Goal: Information Seeking & Learning: Learn about a topic

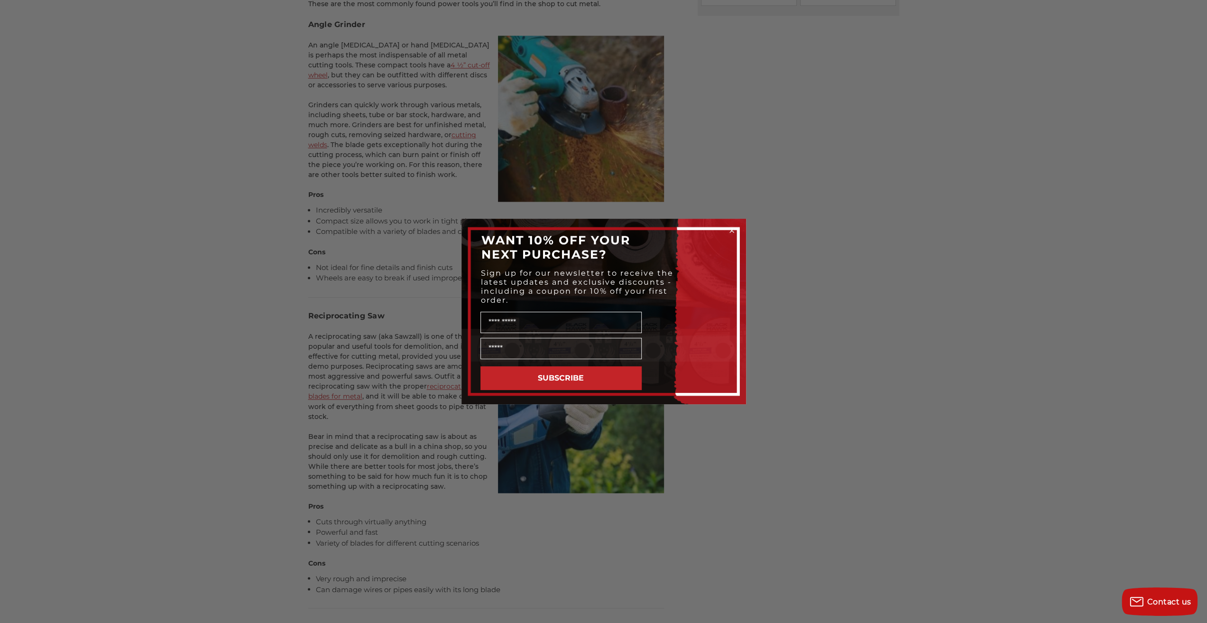
scroll to position [1423, 0]
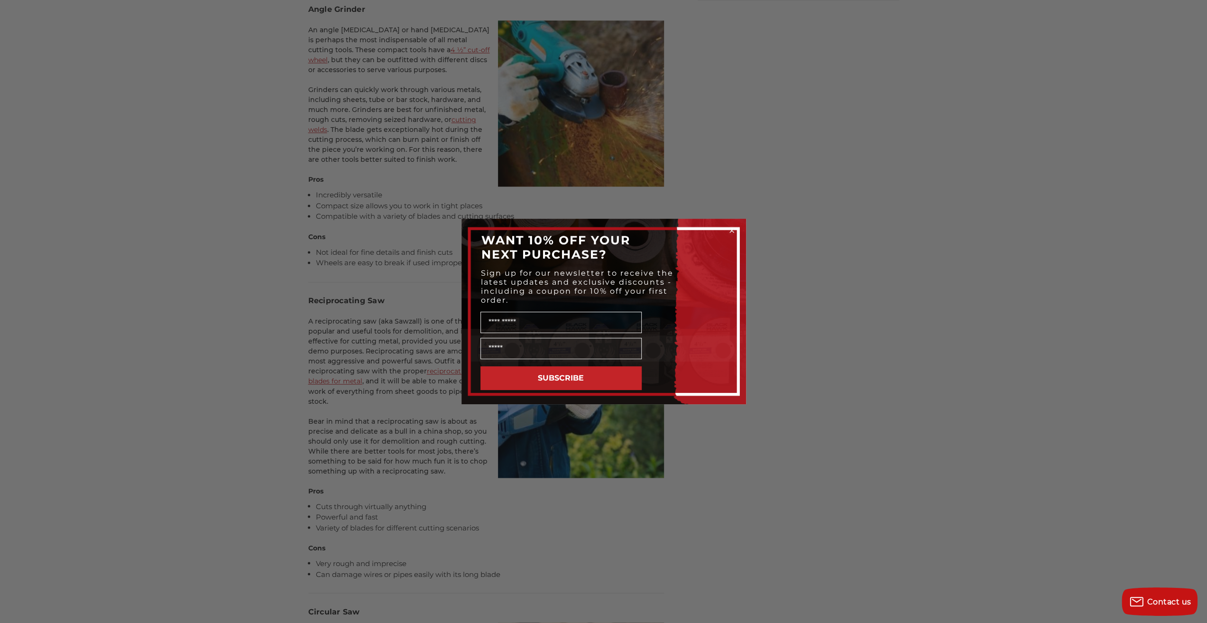
drag, startPoint x: 731, startPoint y: 228, endPoint x: 729, endPoint y: 234, distance: 6.5
click at [732, 228] on circle "Close dialog" at bounding box center [731, 230] width 9 height 9
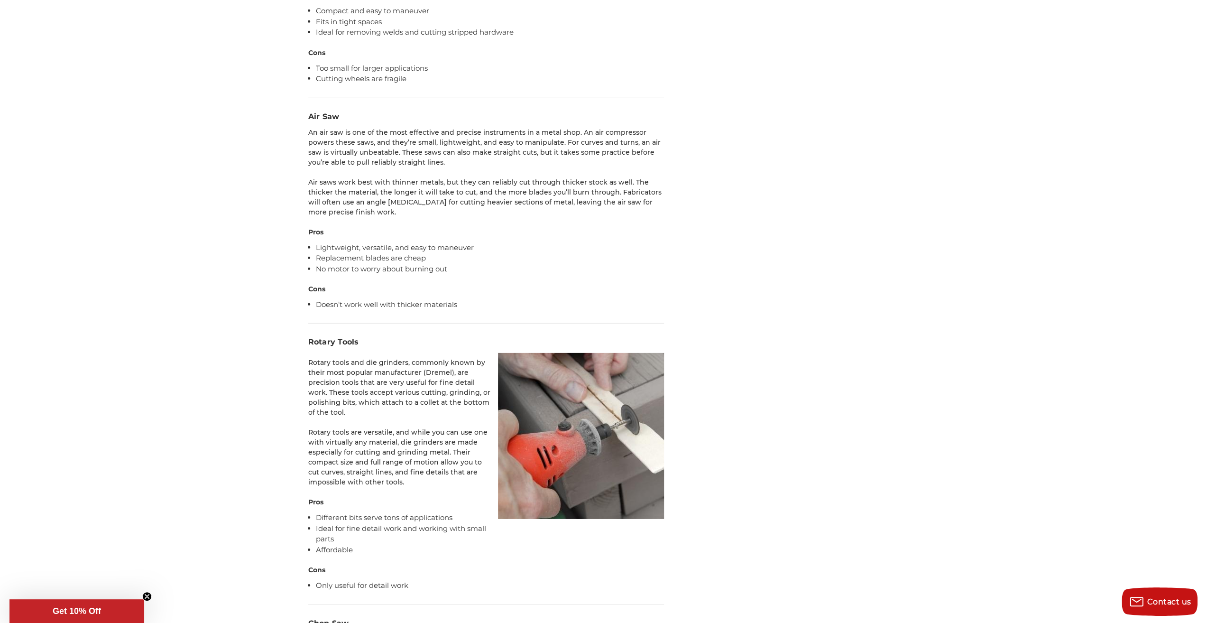
scroll to position [2893, 0]
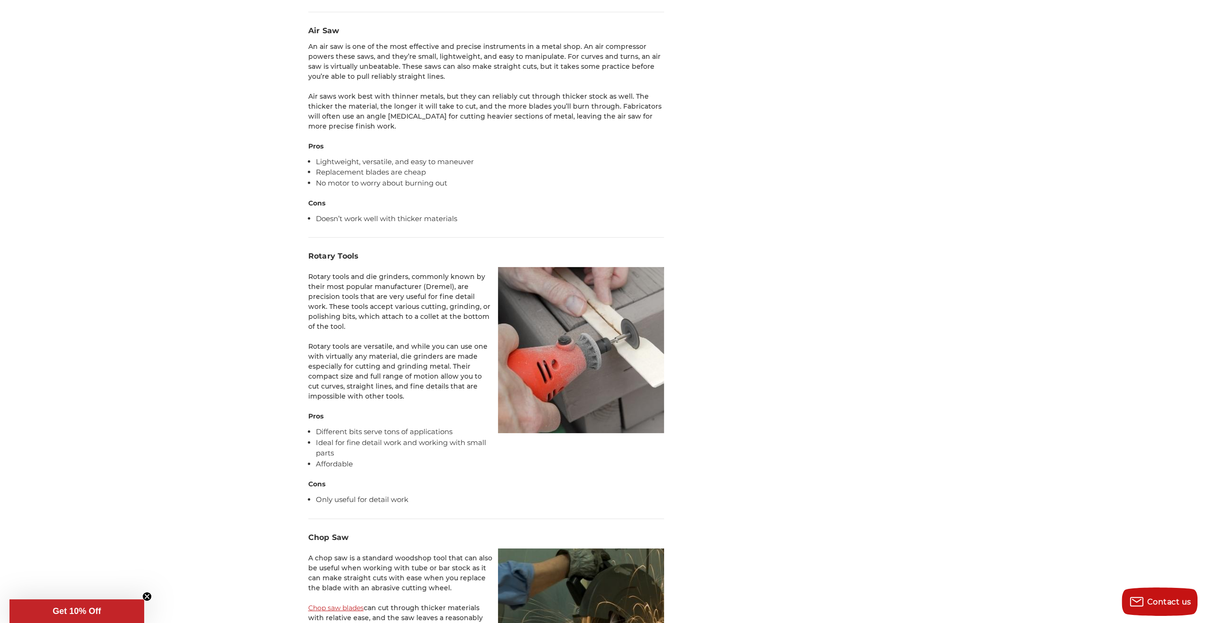
click at [341, 250] on h3 "Rotary Tools" at bounding box center [486, 255] width 356 height 11
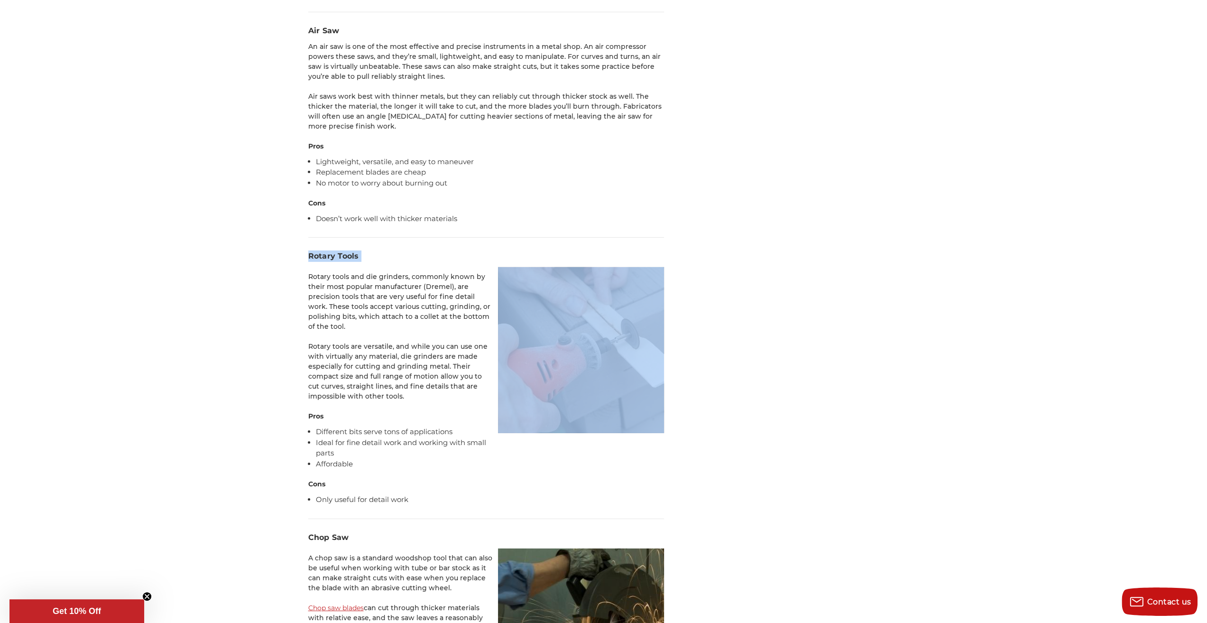
click at [341, 250] on h3 "Rotary Tools" at bounding box center [486, 255] width 356 height 11
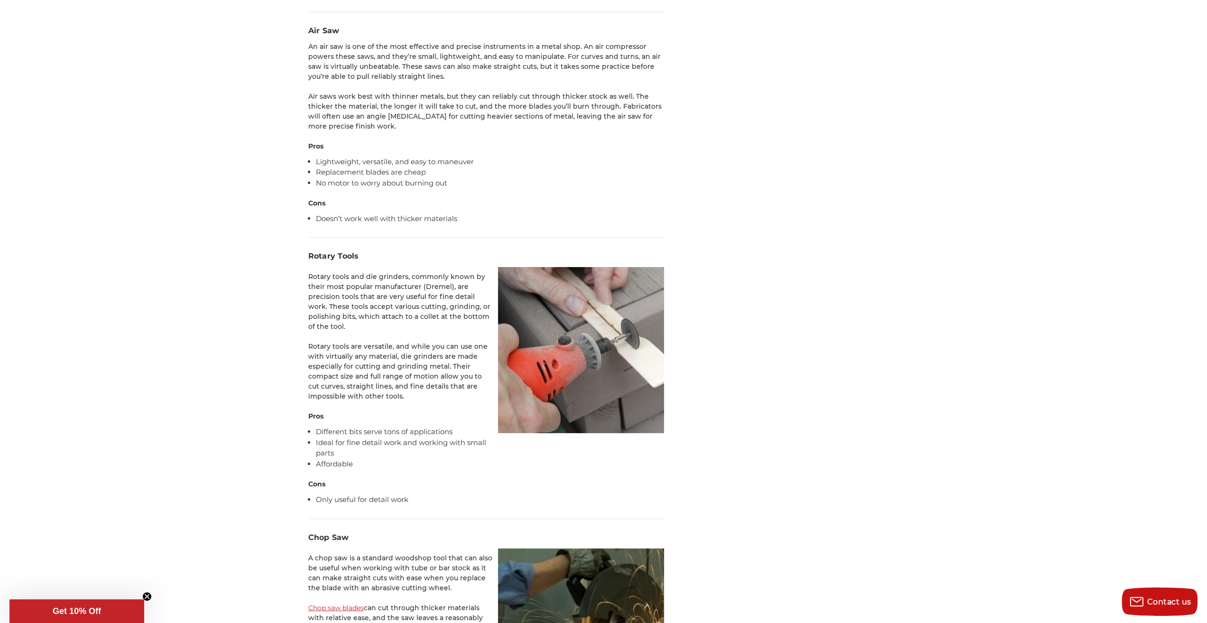
drag, startPoint x: 341, startPoint y: 221, endPoint x: 301, endPoint y: 244, distance: 47.2
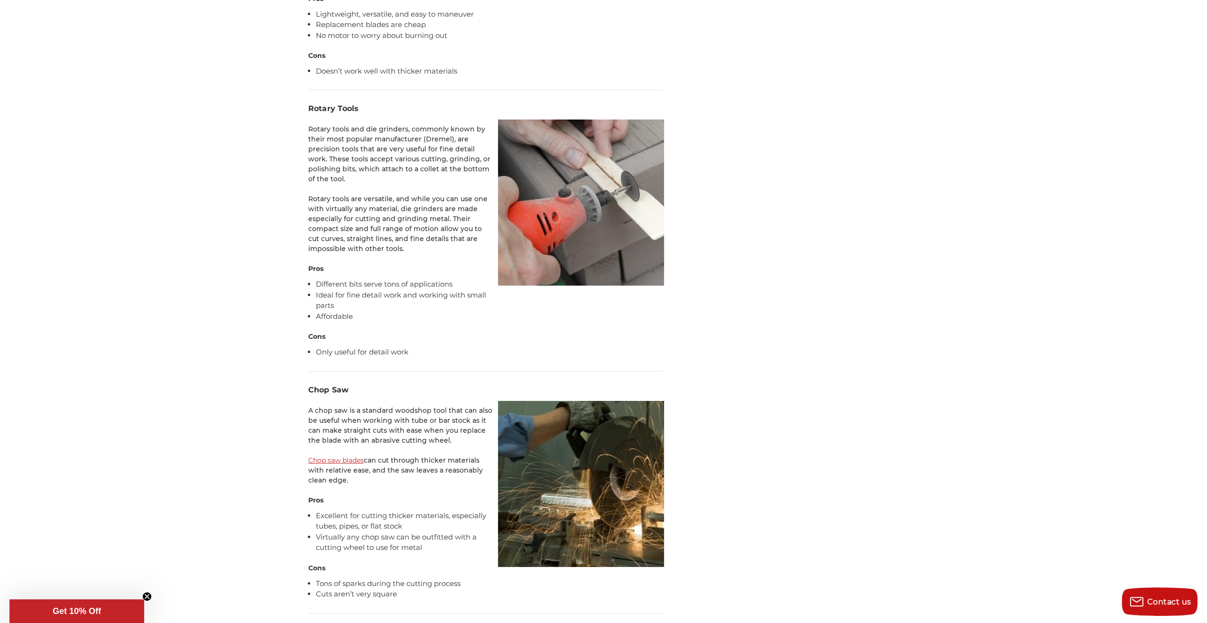
scroll to position [2941, 0]
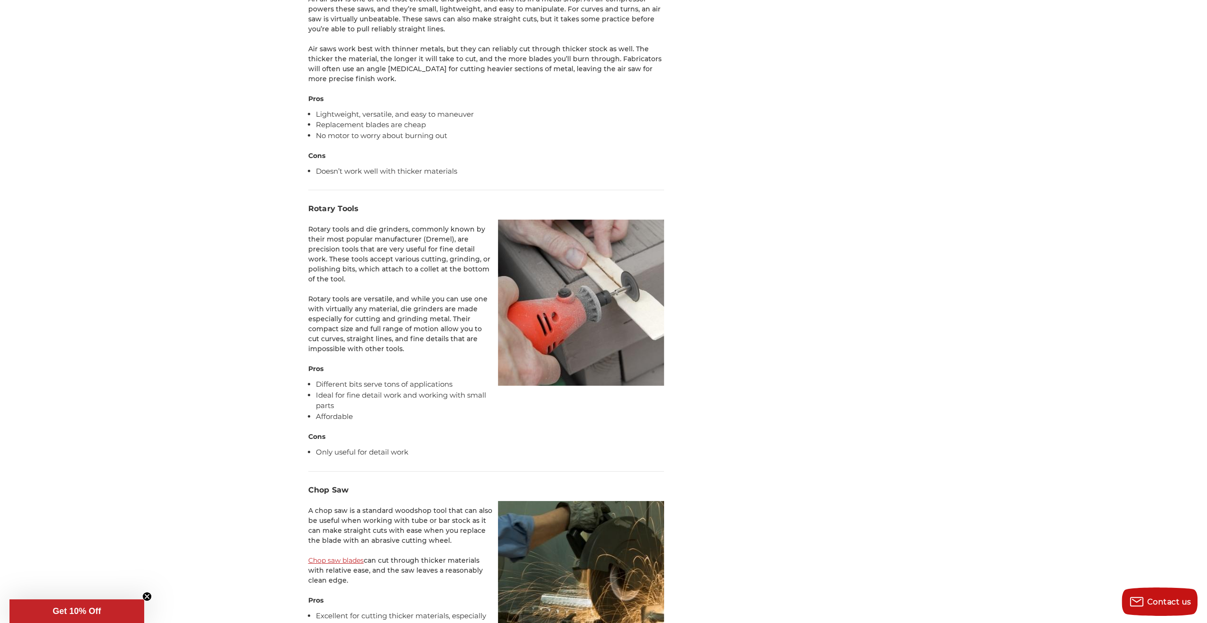
click at [336, 203] on h3 "Rotary Tools" at bounding box center [486, 208] width 356 height 11
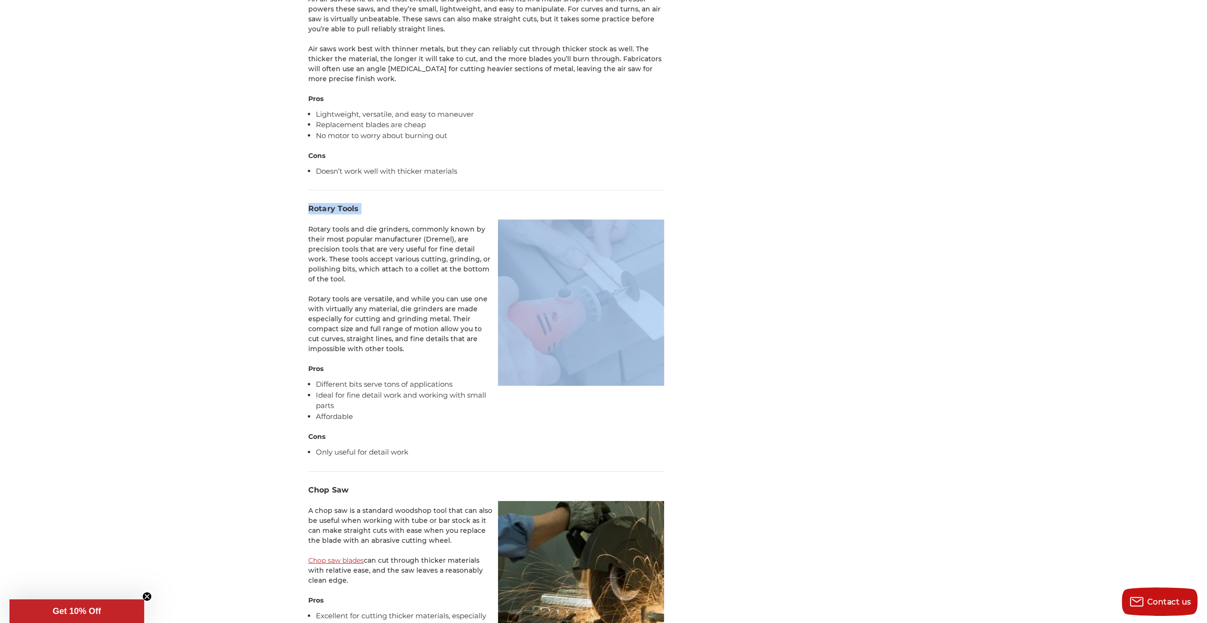
click at [336, 203] on h3 "Rotary Tools" at bounding box center [486, 208] width 356 height 11
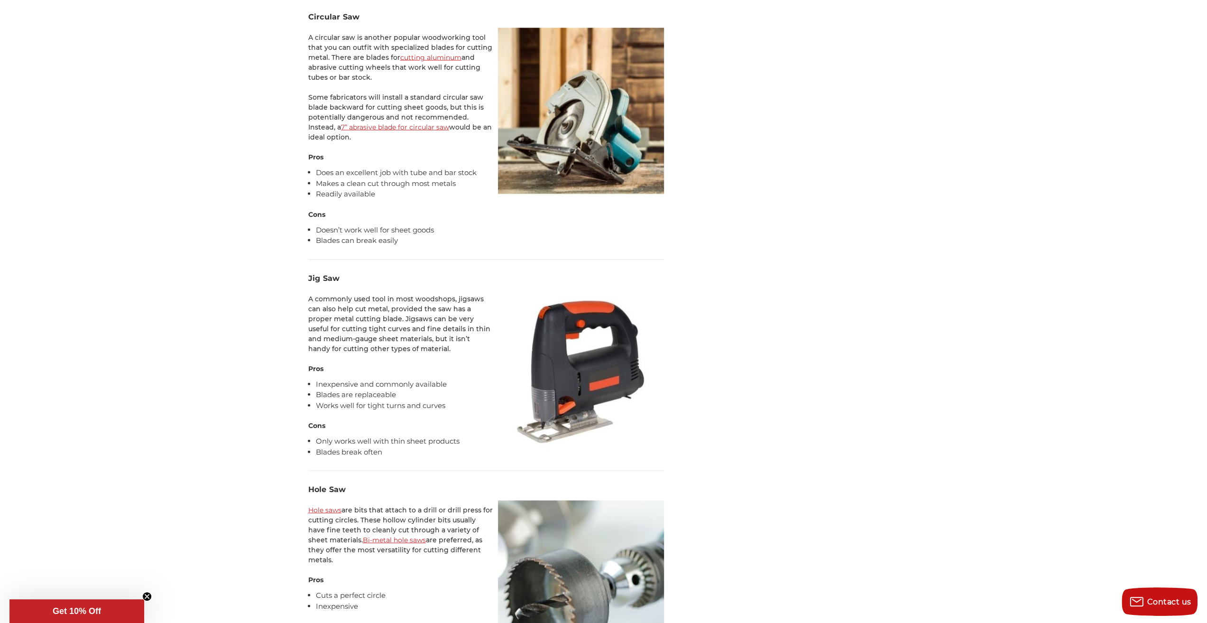
scroll to position [1754, 0]
